Goal: Task Accomplishment & Management: Manage account settings

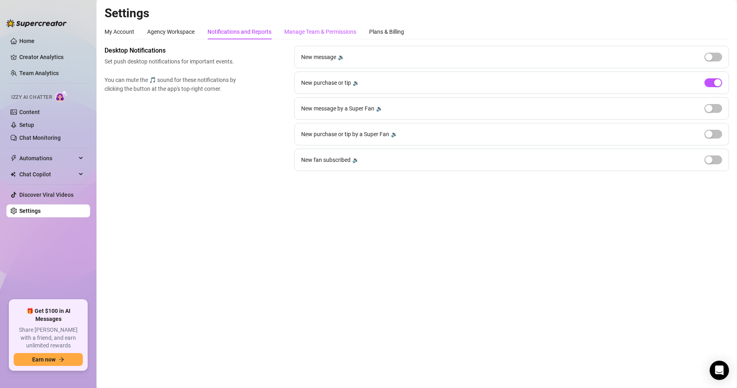
click at [301, 31] on div "Manage Team & Permissions" at bounding box center [320, 31] width 72 height 9
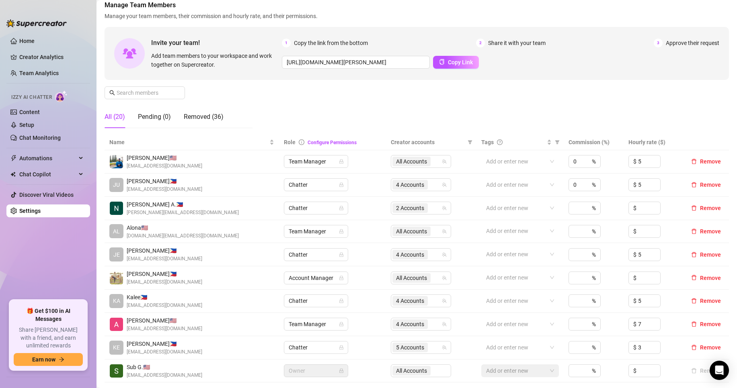
scroll to position [67, 0]
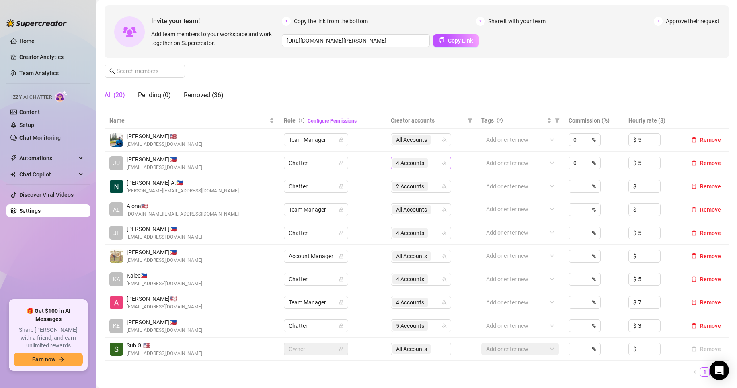
click at [411, 170] on div "4 Accounts" at bounding box center [421, 163] width 60 height 13
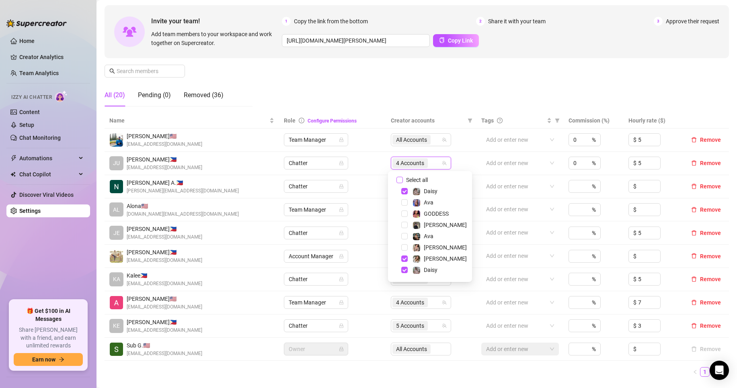
click at [424, 178] on span "Select all" at bounding box center [417, 180] width 28 height 9
click at [403, 178] on input "Select all" at bounding box center [399, 180] width 6 height 6
click at [424, 178] on span "Select all" at bounding box center [417, 180] width 28 height 9
click at [403, 178] on input "Select all" at bounding box center [399, 180] width 6 height 6
checkbox input "false"
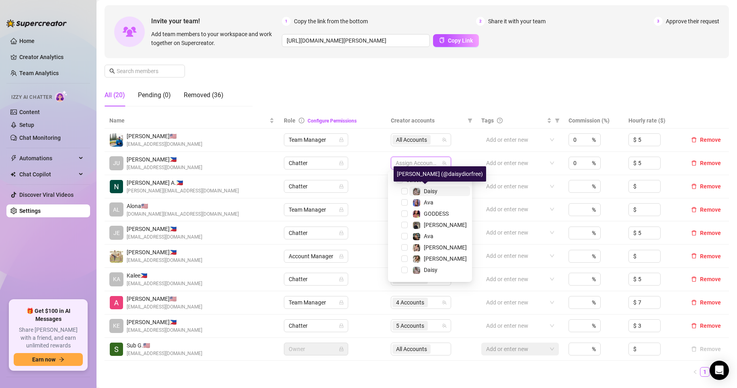
click at [437, 192] on span "Daisy" at bounding box center [431, 191] width 14 height 6
click at [438, 201] on span "Ava" at bounding box center [439, 203] width 61 height 10
click at [438, 238] on span "Ava" at bounding box center [439, 236] width 61 height 10
click at [438, 272] on span "Daisy" at bounding box center [439, 270] width 61 height 10
click at [423, 82] on div "Manage Team Members Manage your team members, their commission and hourly rate,…" at bounding box center [416, 46] width 624 height 134
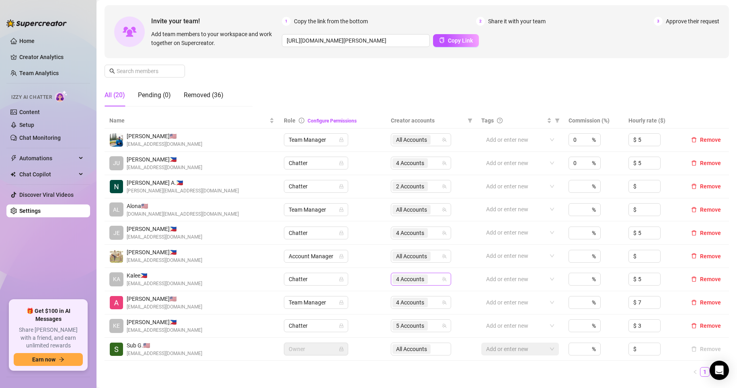
click at [418, 282] on span "4 Accounts" at bounding box center [410, 279] width 28 height 9
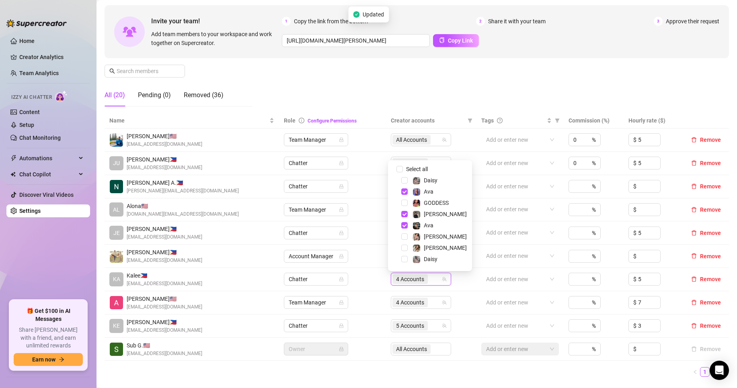
click at [427, 165] on span "Select all" at bounding box center [417, 169] width 28 height 9
click at [403, 166] on input "Select all" at bounding box center [399, 169] width 6 height 6
click at [427, 165] on div "Select all" at bounding box center [421, 169] width 35 height 10
drag, startPoint x: 425, startPoint y: 170, endPoint x: 433, endPoint y: 190, distance: 22.2
click at [425, 170] on span "Select all" at bounding box center [417, 169] width 28 height 9
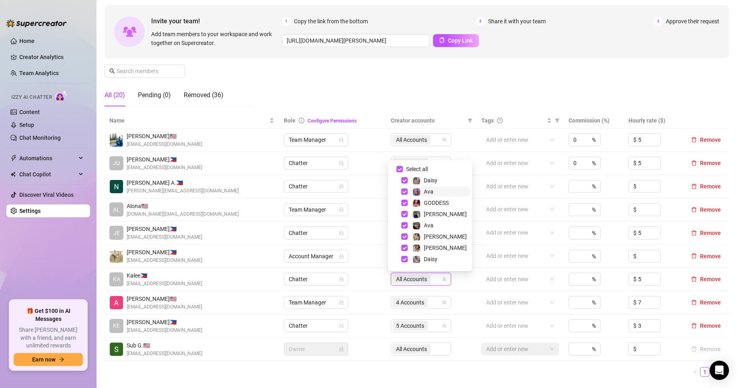
click at [403, 170] on input "Select all" at bounding box center [399, 169] width 6 height 6
checkbox input "false"
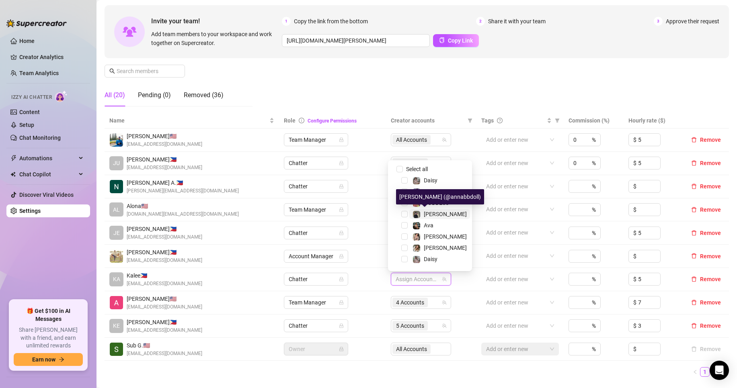
click at [431, 214] on span "[PERSON_NAME]" at bounding box center [445, 214] width 43 height 6
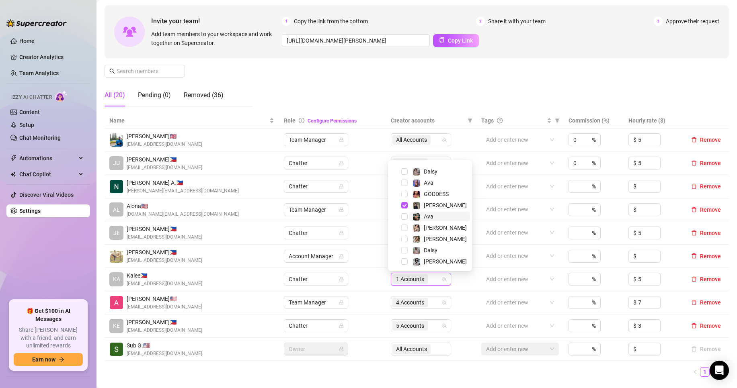
scroll to position [21, 0]
click at [437, 262] on span "[PERSON_NAME]" at bounding box center [439, 261] width 61 height 10
click at [355, 375] on ul "1 2" at bounding box center [416, 372] width 624 height 10
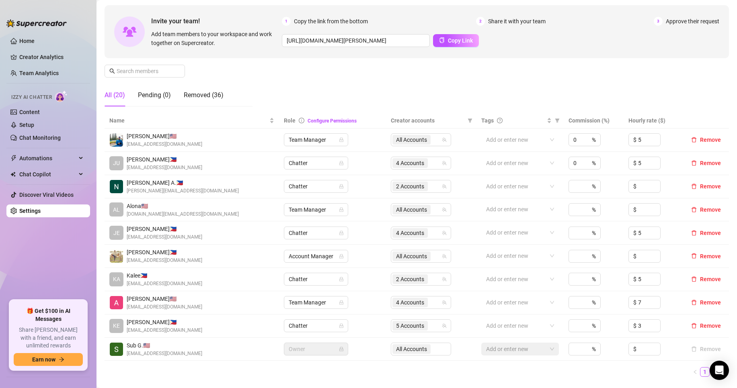
click at [710, 372] on link "2" at bounding box center [714, 372] width 9 height 9
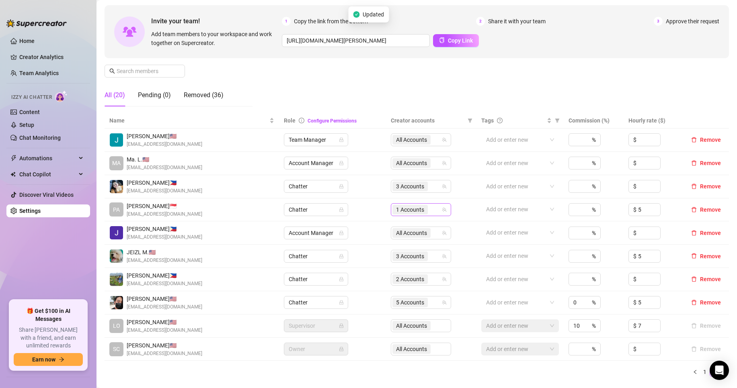
click at [392, 209] on span "1 Accounts" at bounding box center [409, 210] width 35 height 10
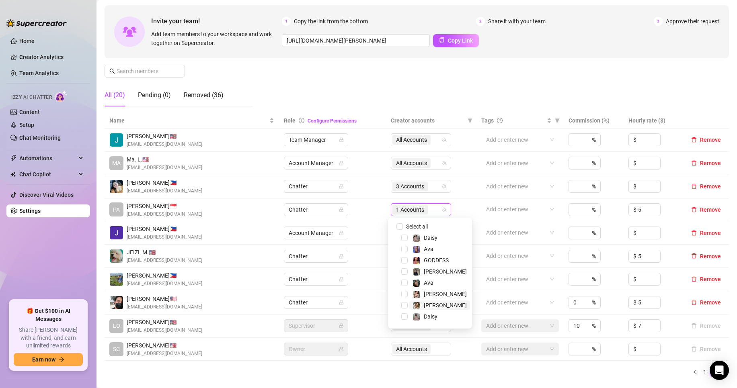
click at [440, 302] on span "[PERSON_NAME]" at bounding box center [439, 306] width 61 height 10
click at [412, 86] on div "Manage Team Members Manage your team members, their commission and hourly rate,…" at bounding box center [416, 46] width 624 height 134
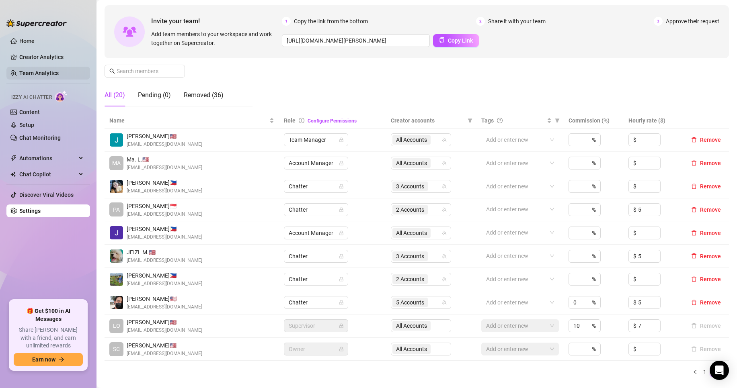
click at [55, 70] on link "Team Analytics" at bounding box center [38, 73] width 39 height 6
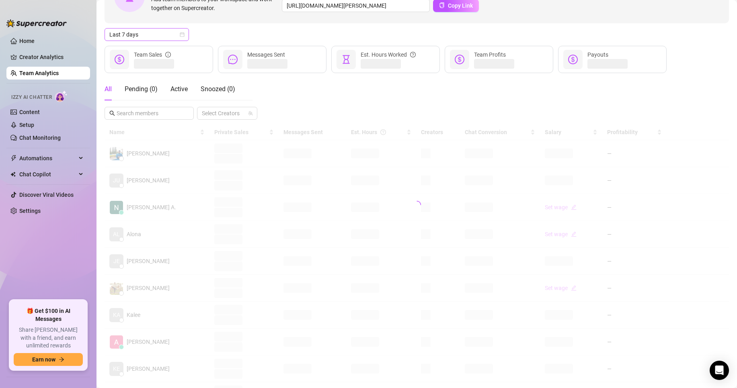
click at [156, 31] on span "Last 7 days" at bounding box center [146, 35] width 75 height 12
click at [164, 100] on div "Custom date" at bounding box center [147, 102] width 72 height 9
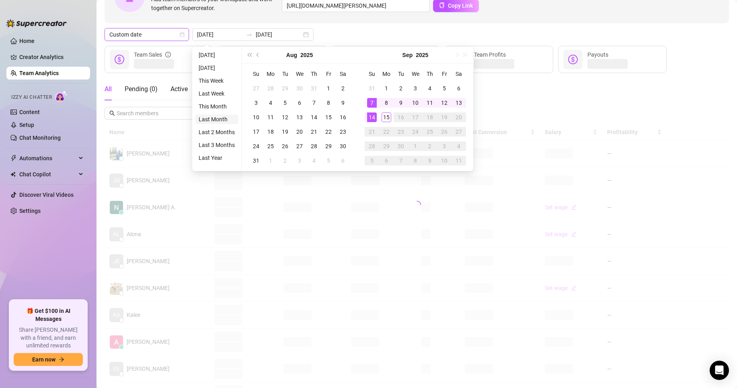
type input "[DATE]"
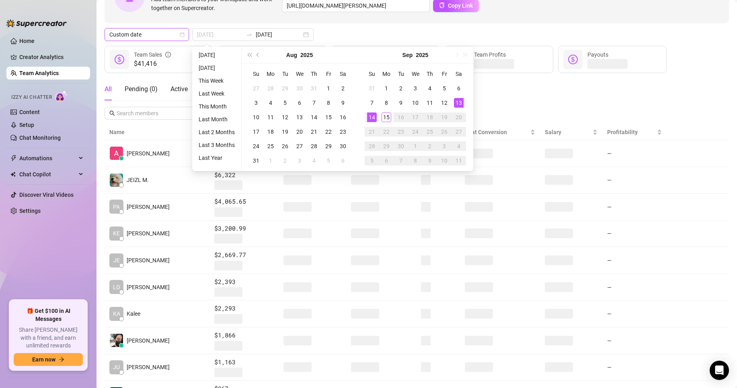
click at [452, 107] on td "13" at bounding box center [458, 103] width 14 height 14
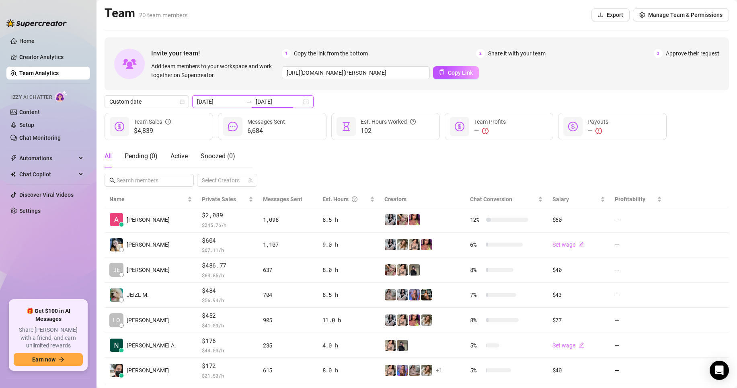
click at [256, 102] on input "[DATE]" at bounding box center [279, 101] width 46 height 9
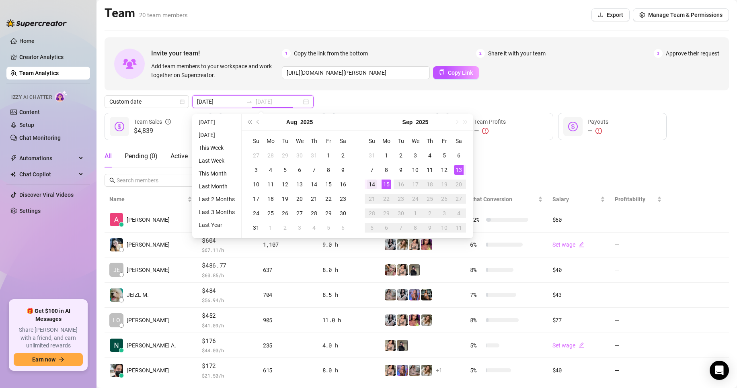
type input "[DATE]"
click at [375, 183] on div "14" at bounding box center [372, 185] width 10 height 10
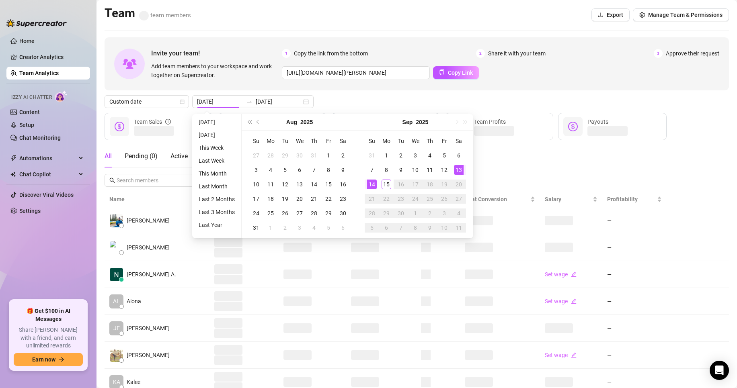
type input "[DATE]"
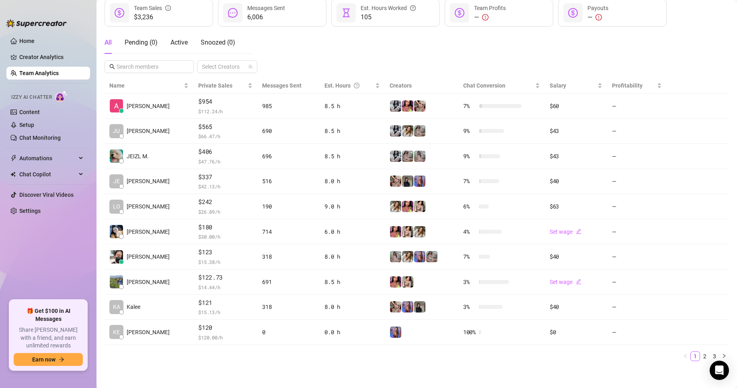
scroll to position [117, 0]
